Goal: Information Seeking & Learning: Learn about a topic

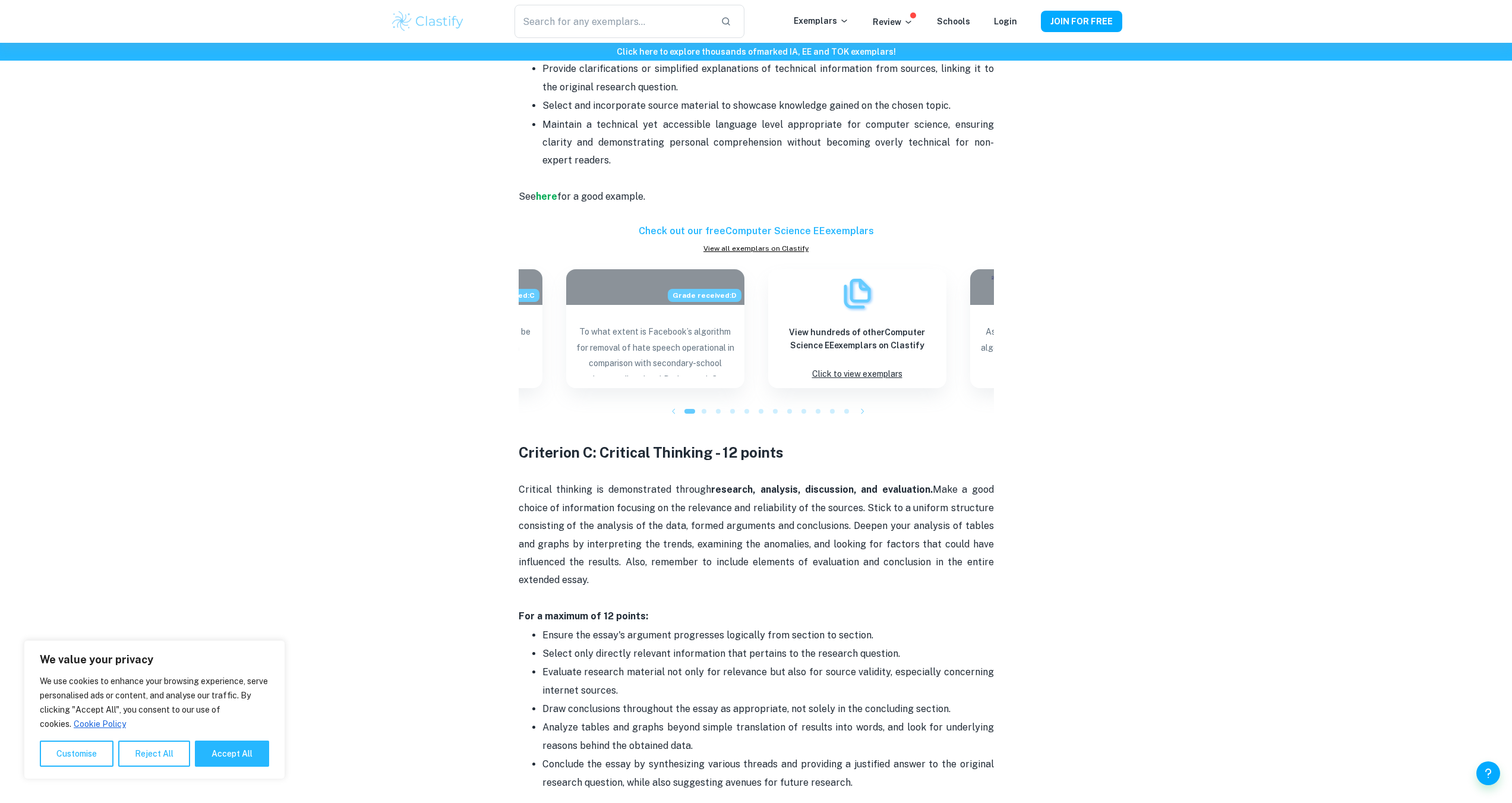
scroll to position [1427, 0]
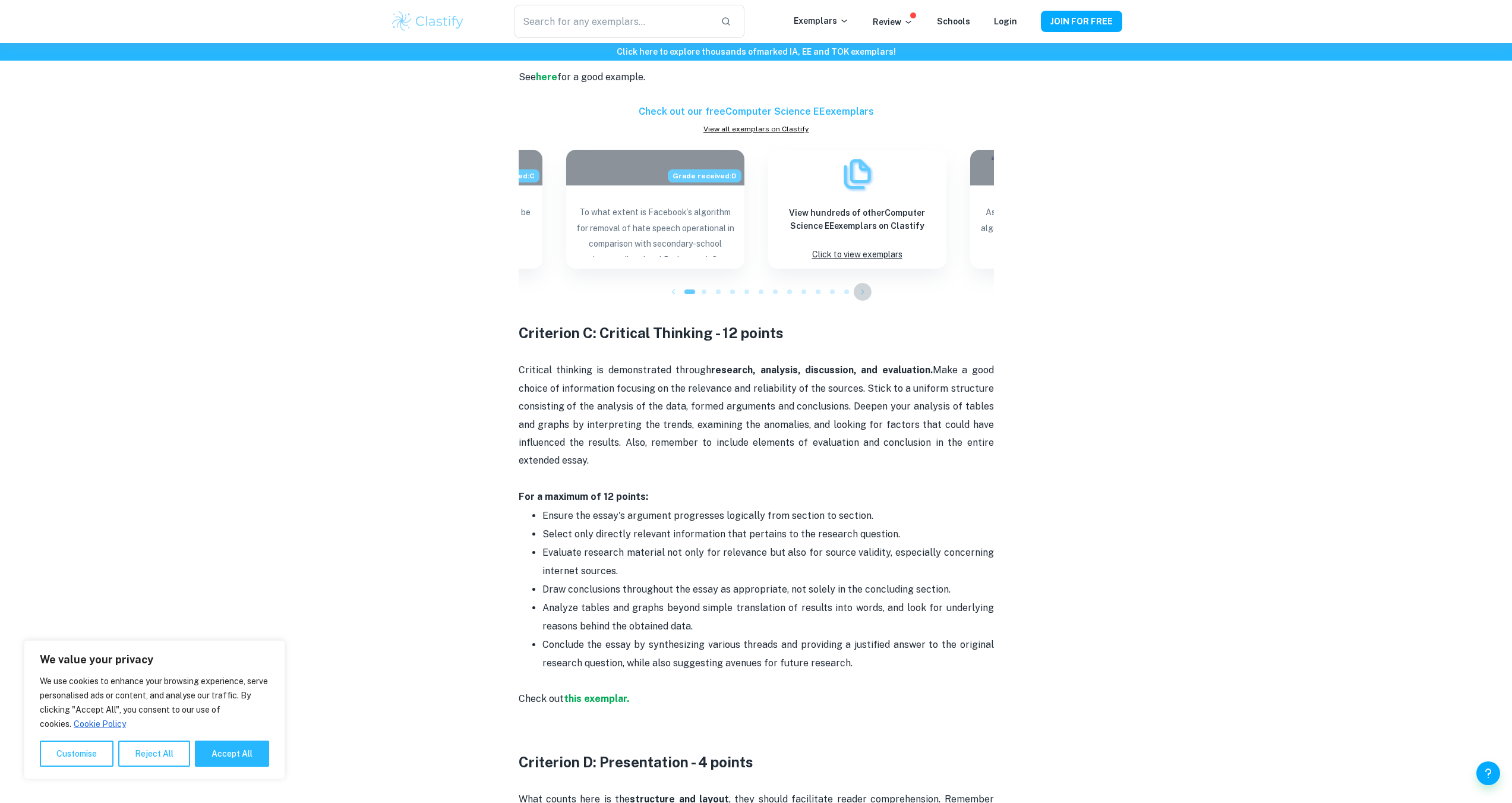
click at [865, 286] on icon "button" at bounding box center [863, 292] width 12 height 12
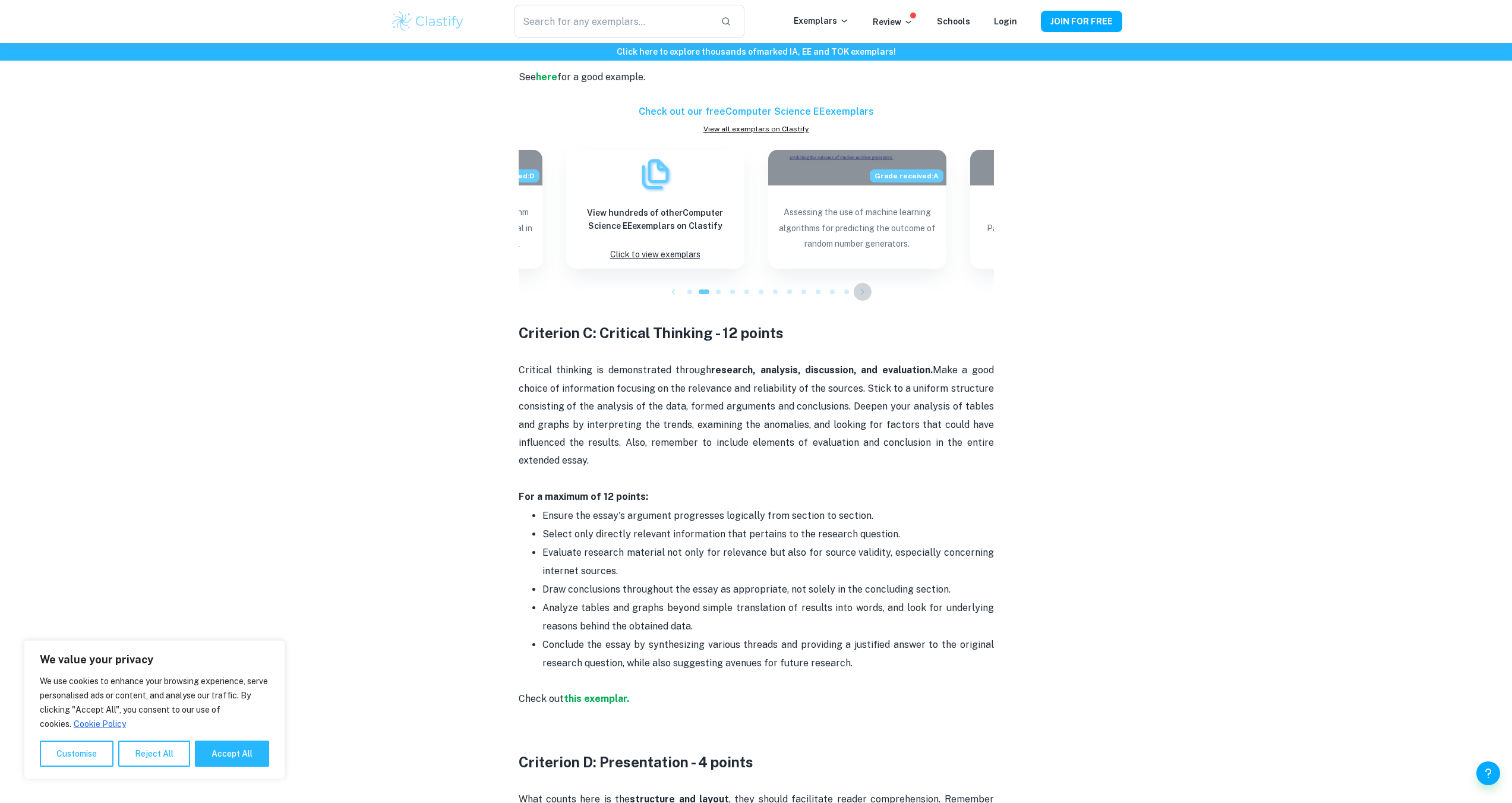
click at [865, 286] on icon "button" at bounding box center [863, 292] width 12 height 12
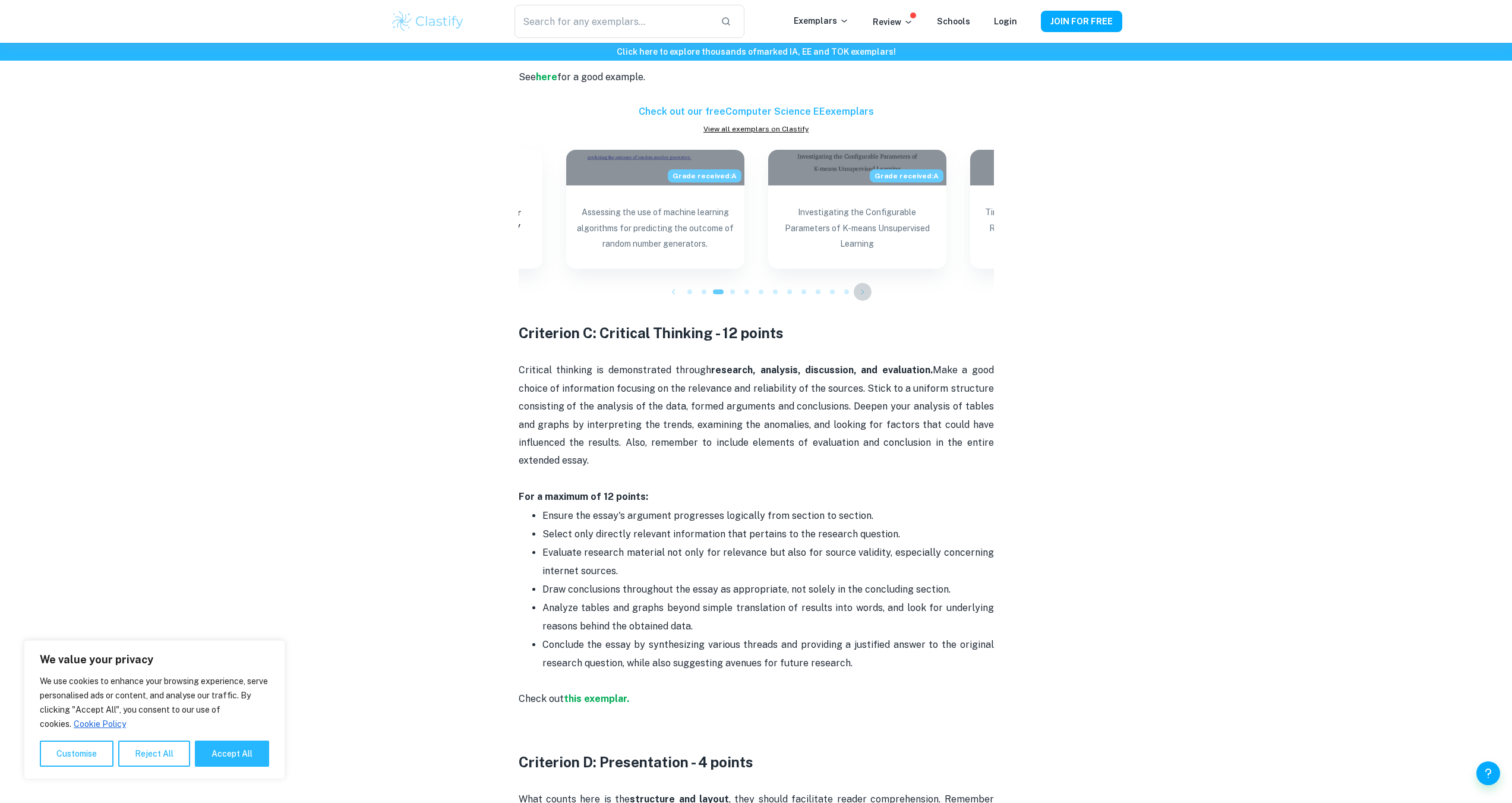
click at [865, 286] on icon "button" at bounding box center [863, 292] width 12 height 12
click at [863, 286] on icon "button" at bounding box center [863, 292] width 12 height 12
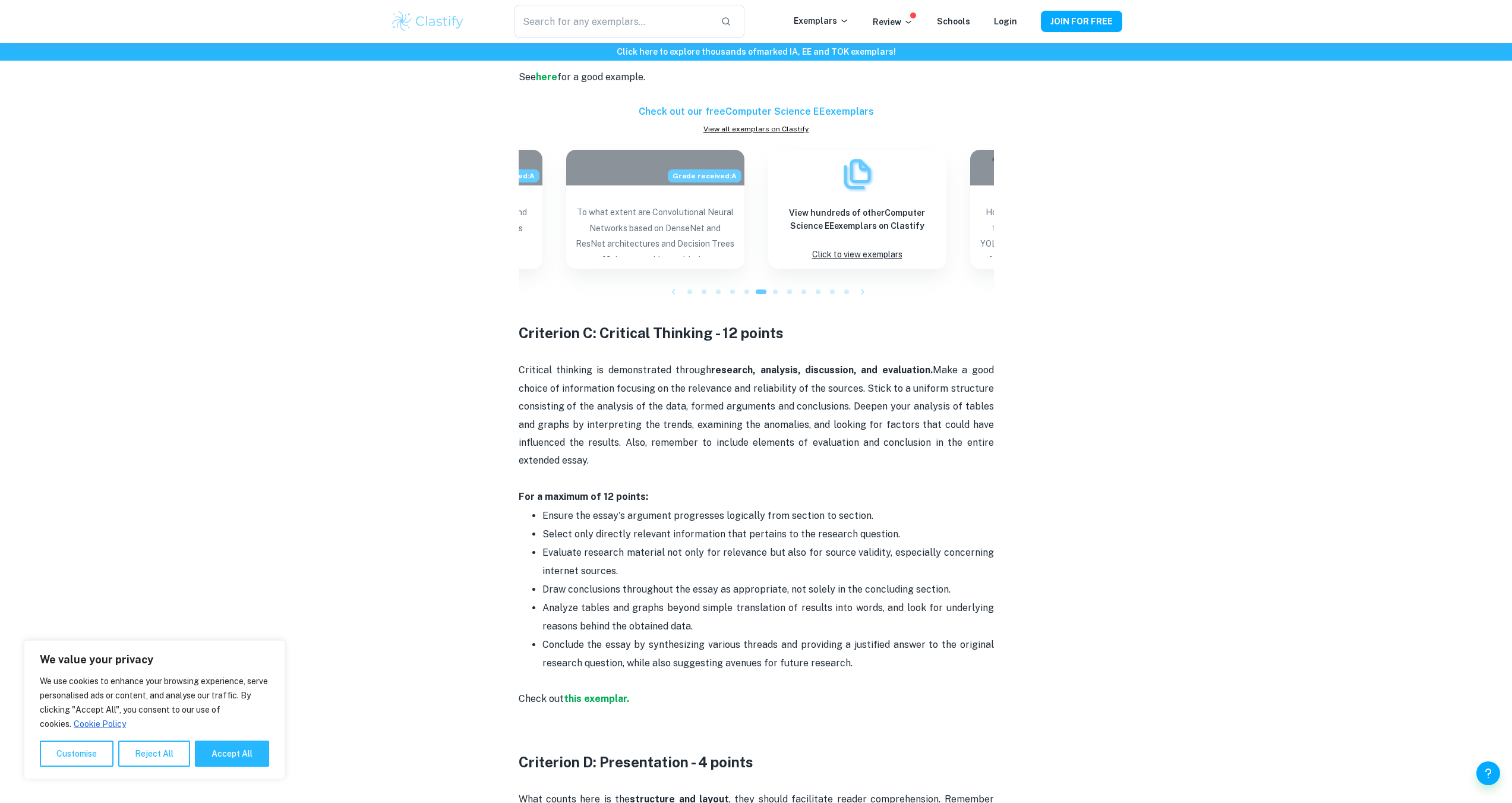
click at [863, 286] on icon "button" at bounding box center [863, 292] width 12 height 12
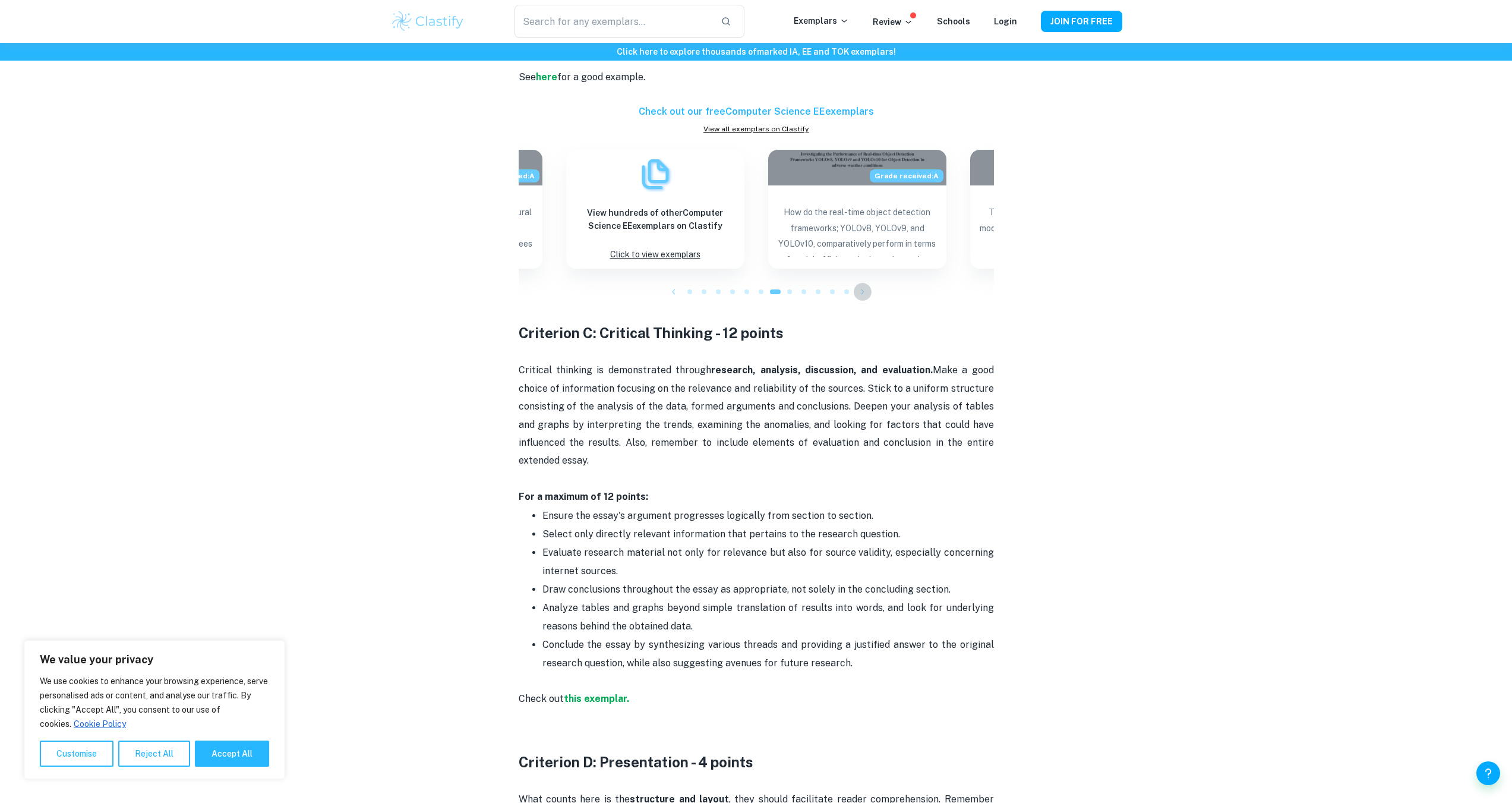
click at [863, 286] on icon "button" at bounding box center [863, 292] width 12 height 12
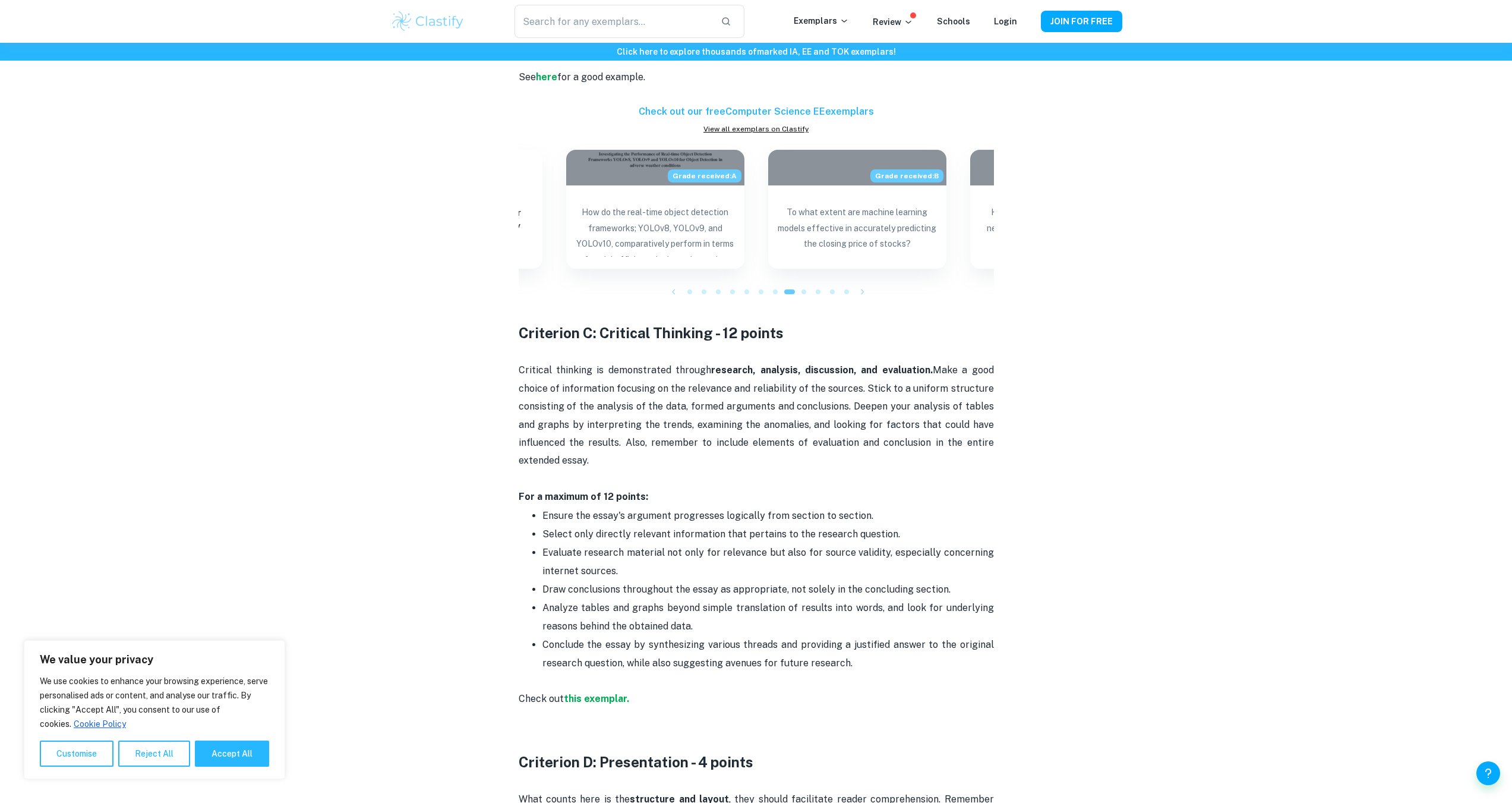
click at [863, 286] on icon "button" at bounding box center [863, 292] width 12 height 12
